Goal: Task Accomplishment & Management: Complete application form

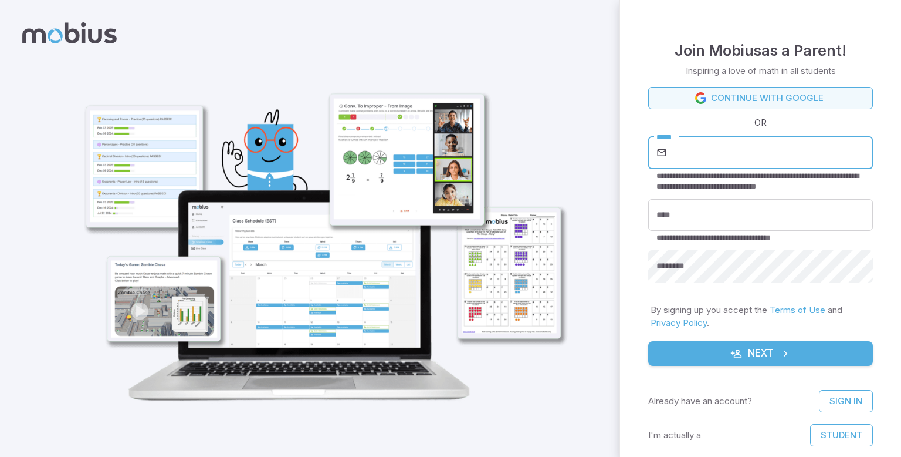
click at [664, 93] on link "Continue with Google" at bounding box center [760, 98] width 225 height 22
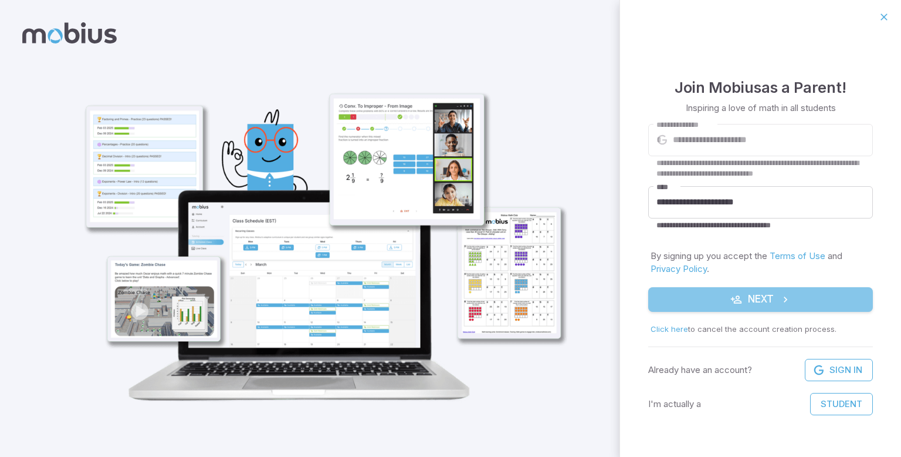
click at [732, 298] on icon "submit" at bounding box center [737, 299] width 12 height 12
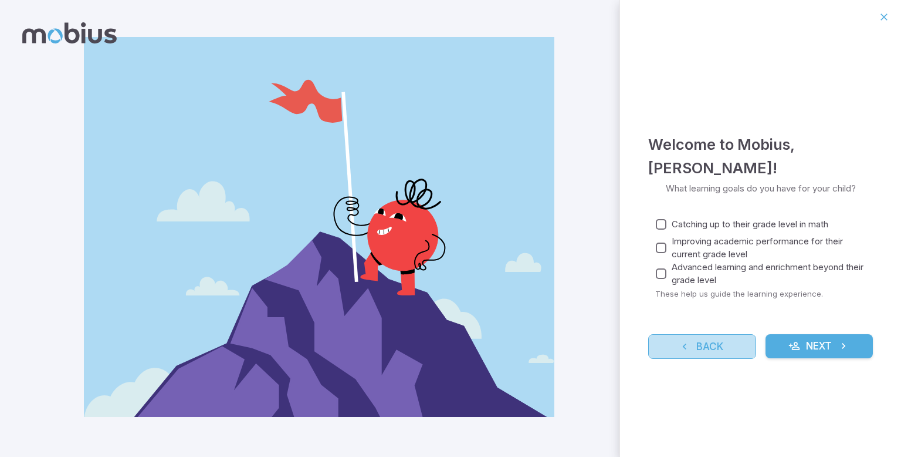
click at [682, 351] on button "Back" at bounding box center [702, 346] width 108 height 25
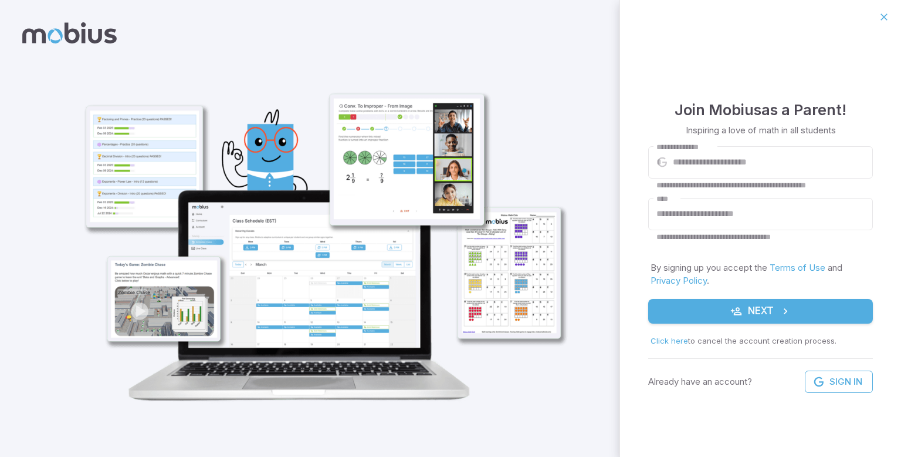
click at [787, 308] on icon "submit" at bounding box center [786, 311] width 12 height 12
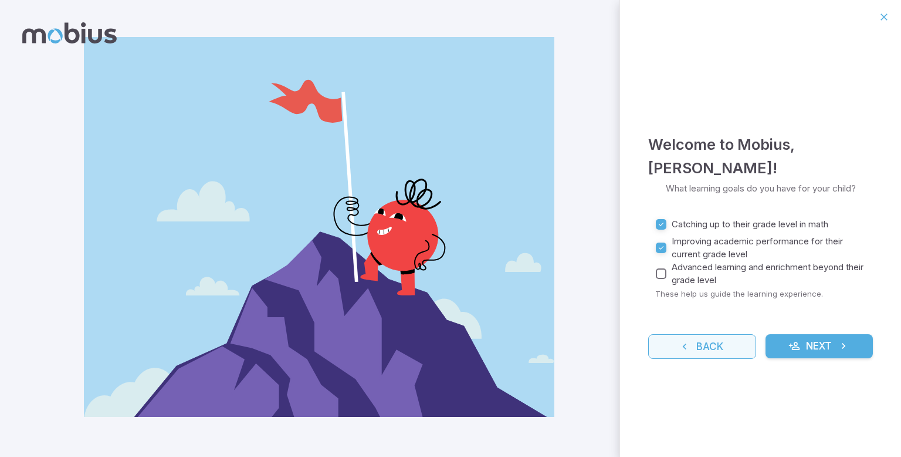
click at [700, 349] on button "Back" at bounding box center [702, 346] width 108 height 25
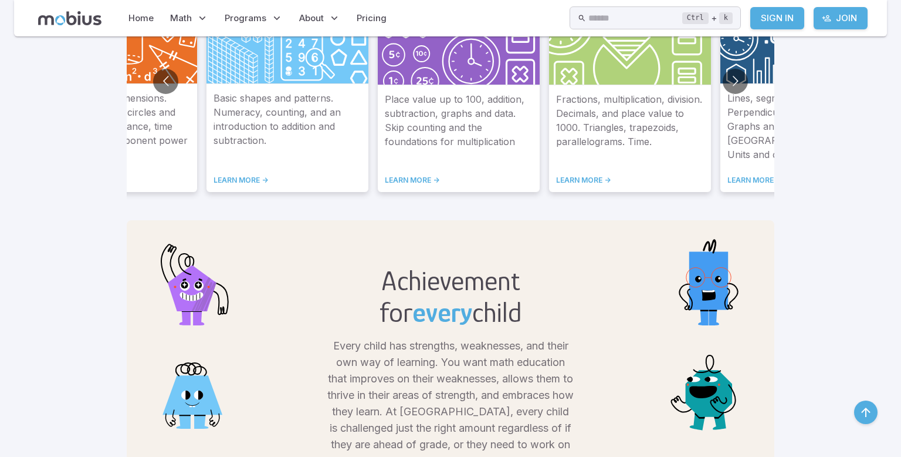
scroll to position [775, 0]
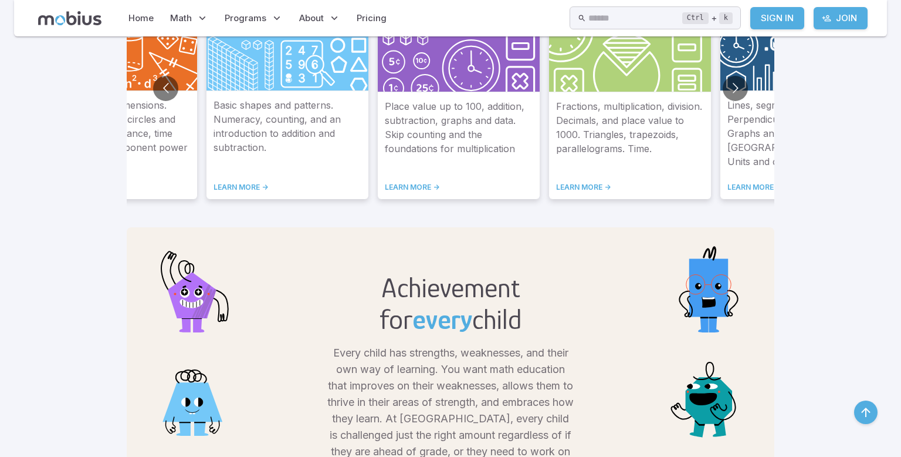
click at [360, 109] on p "Basic shapes and patterns. Numeracy, counting, and an introduction to addition …" at bounding box center [288, 133] width 148 height 70
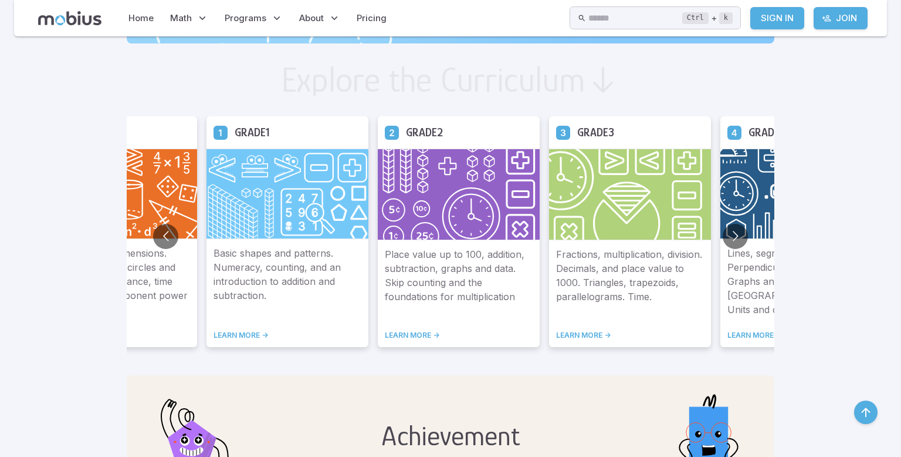
scroll to position [627, 0]
click at [743, 236] on button "Go to next slide" at bounding box center [735, 236] width 25 height 25
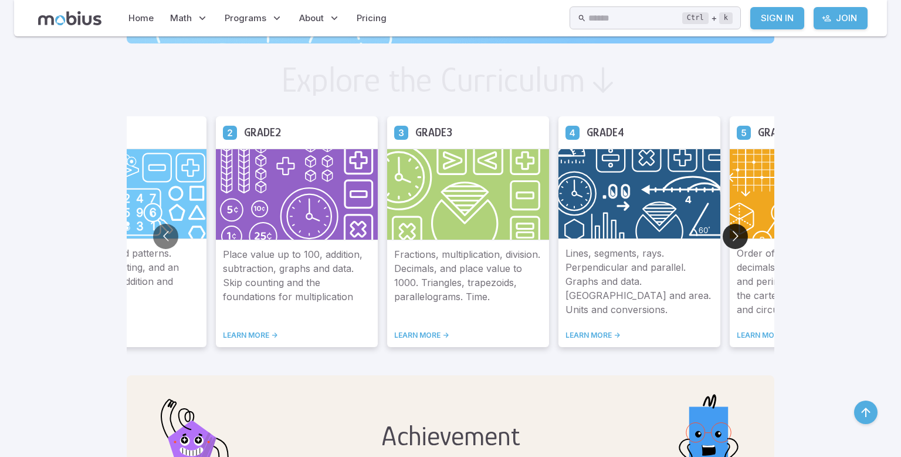
click at [742, 236] on button "Go to next slide" at bounding box center [735, 236] width 25 height 25
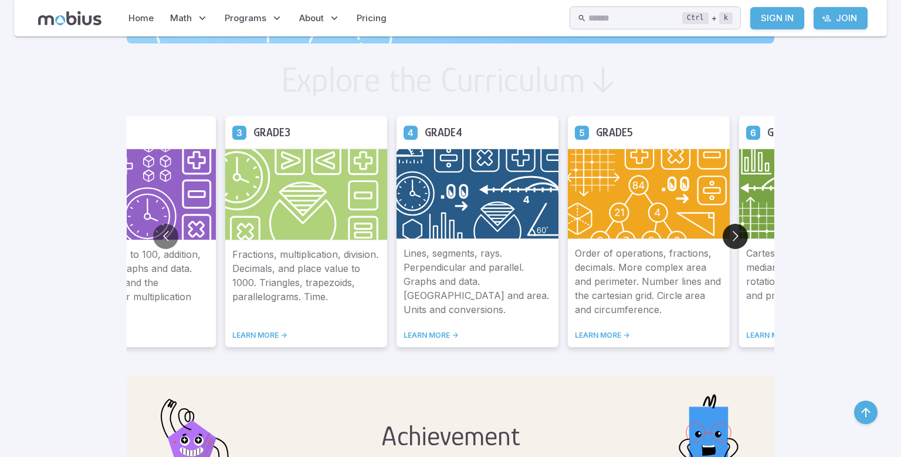
click at [741, 237] on button "Go to next slide" at bounding box center [735, 236] width 25 height 25
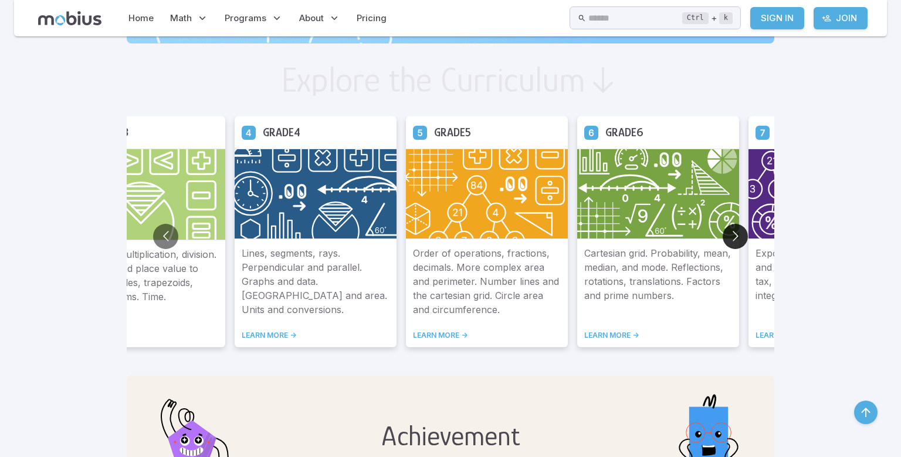
click at [739, 238] on button "Go to next slide" at bounding box center [735, 236] width 25 height 25
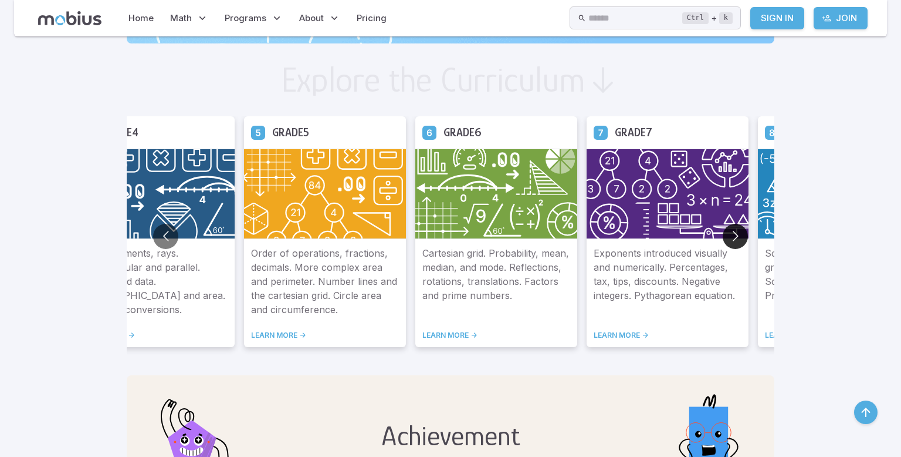
click at [739, 238] on button "Go to next slide" at bounding box center [735, 236] width 25 height 25
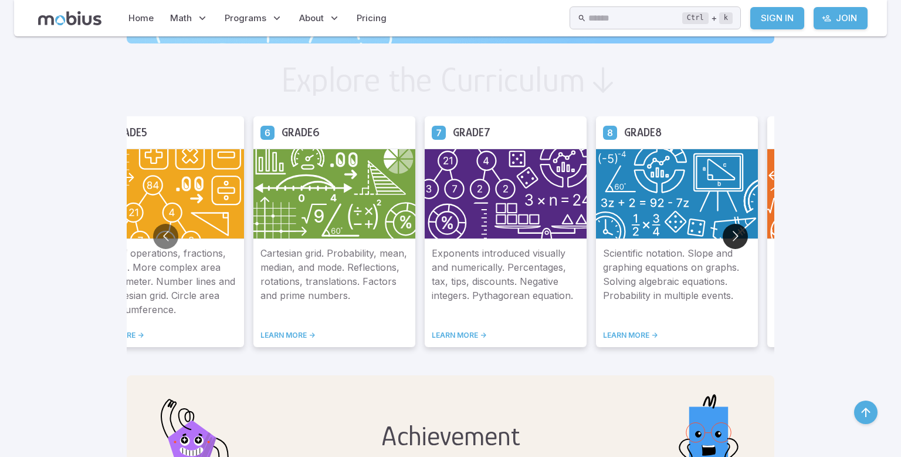
click at [740, 238] on button "Go to next slide" at bounding box center [735, 236] width 25 height 25
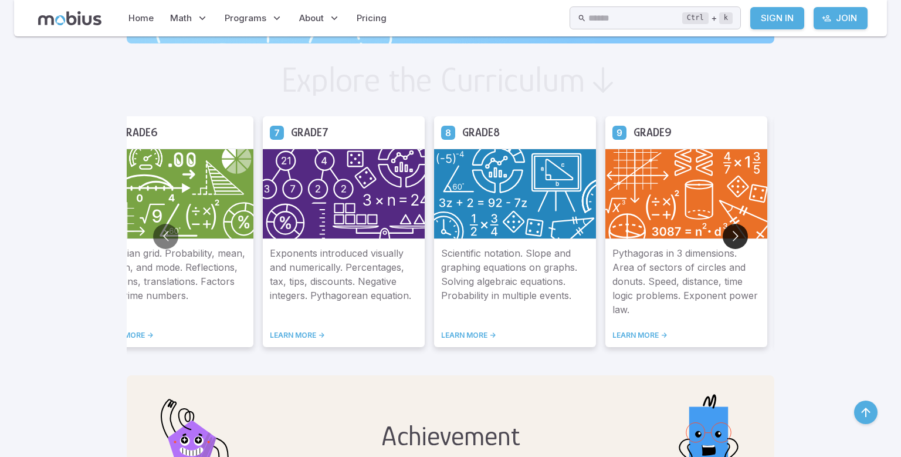
click at [739, 238] on button "Go to next slide" at bounding box center [735, 236] width 25 height 25
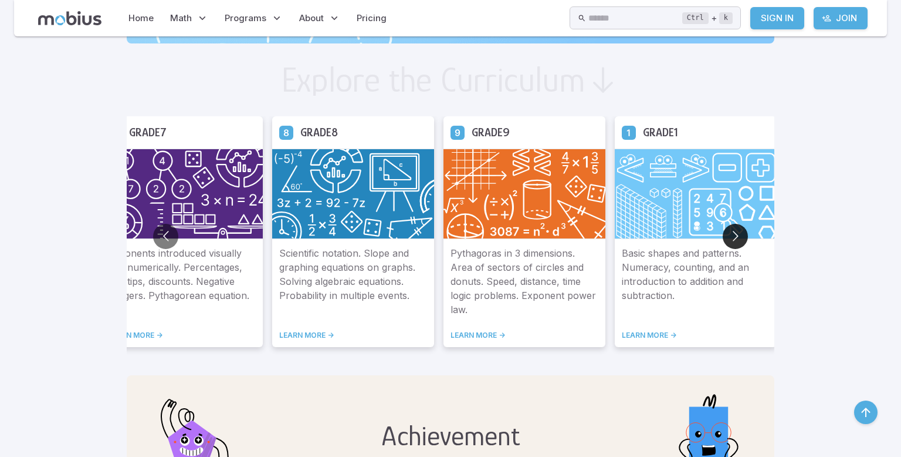
click at [740, 239] on button "Go to next slide" at bounding box center [735, 236] width 25 height 25
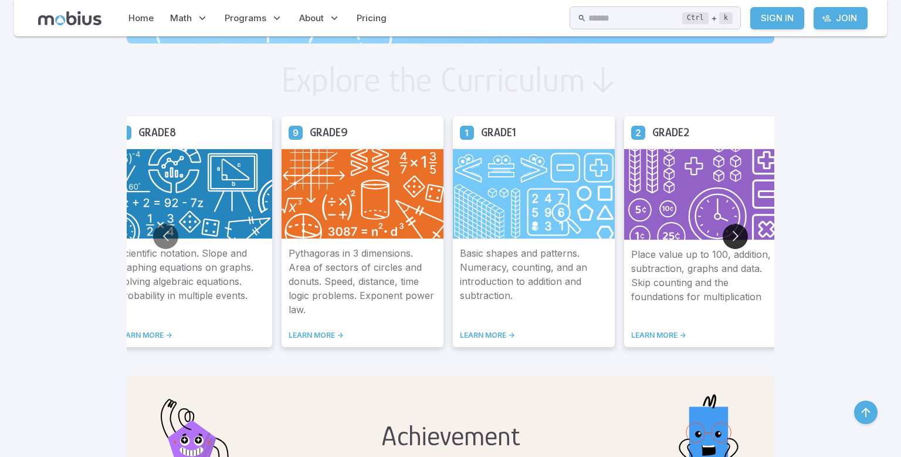
click at [740, 239] on button "Go to next slide" at bounding box center [735, 236] width 25 height 25
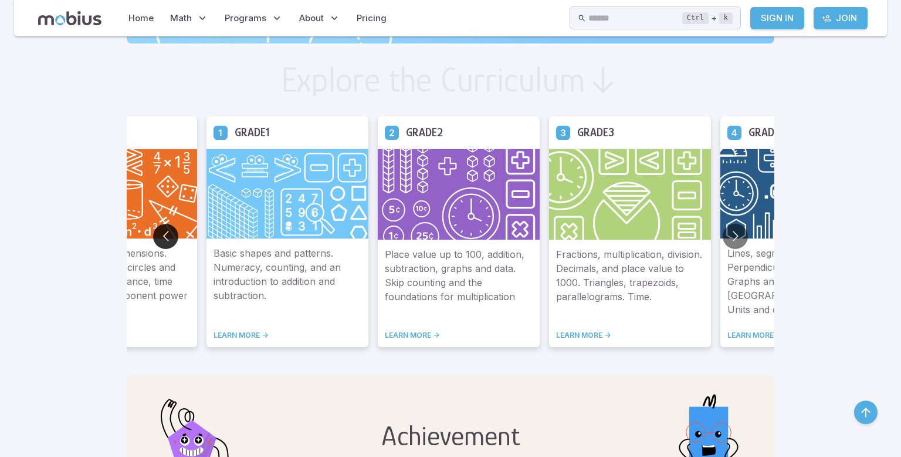
click at [164, 242] on button "Go to previous slide" at bounding box center [165, 236] width 25 height 25
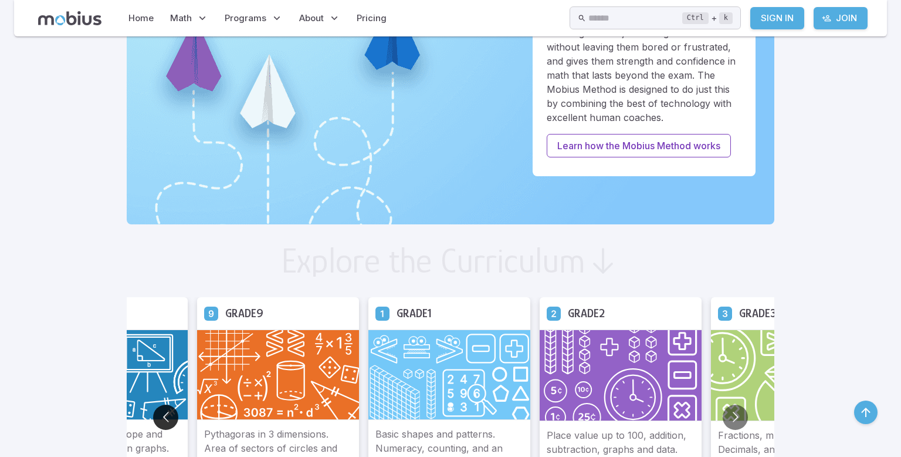
scroll to position [446, 0]
